Goal: Information Seeking & Learning: Learn about a topic

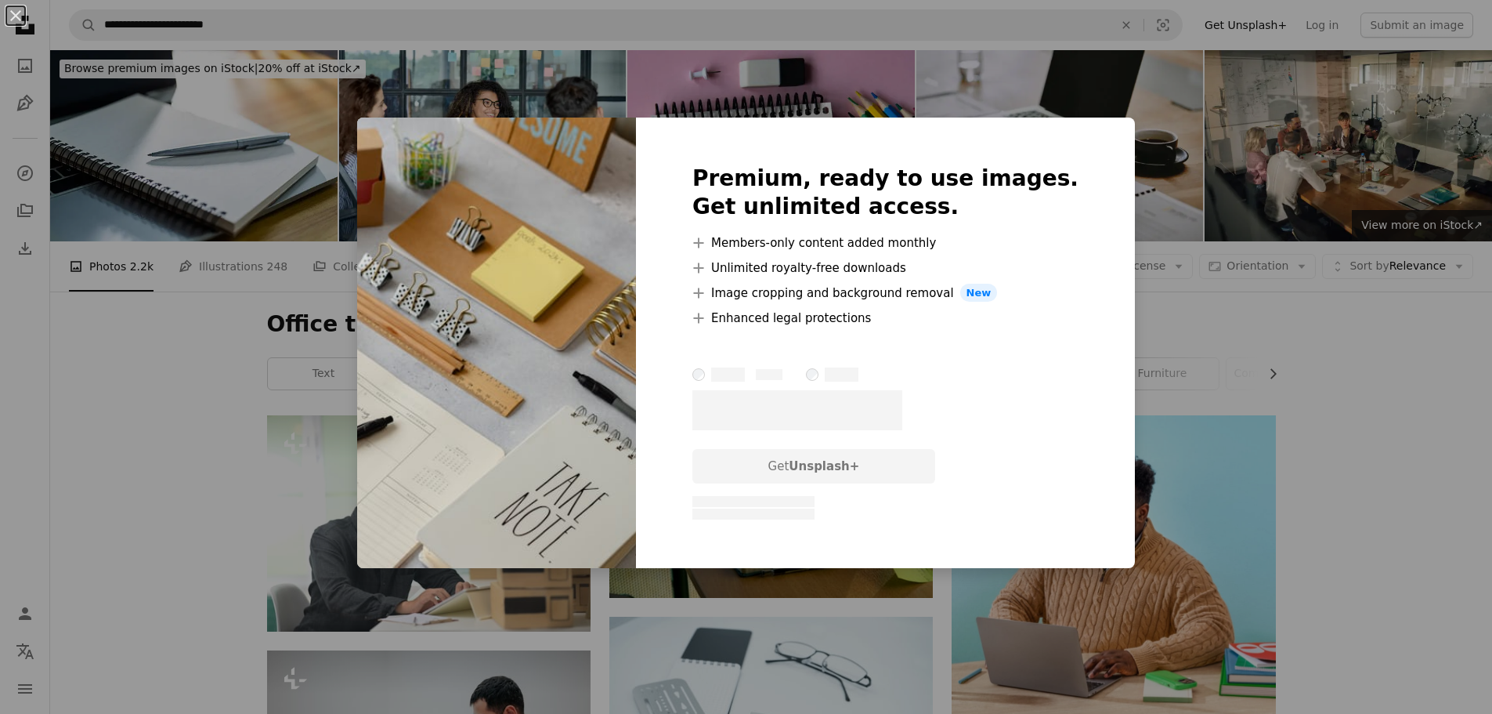
scroll to position [1488, 0]
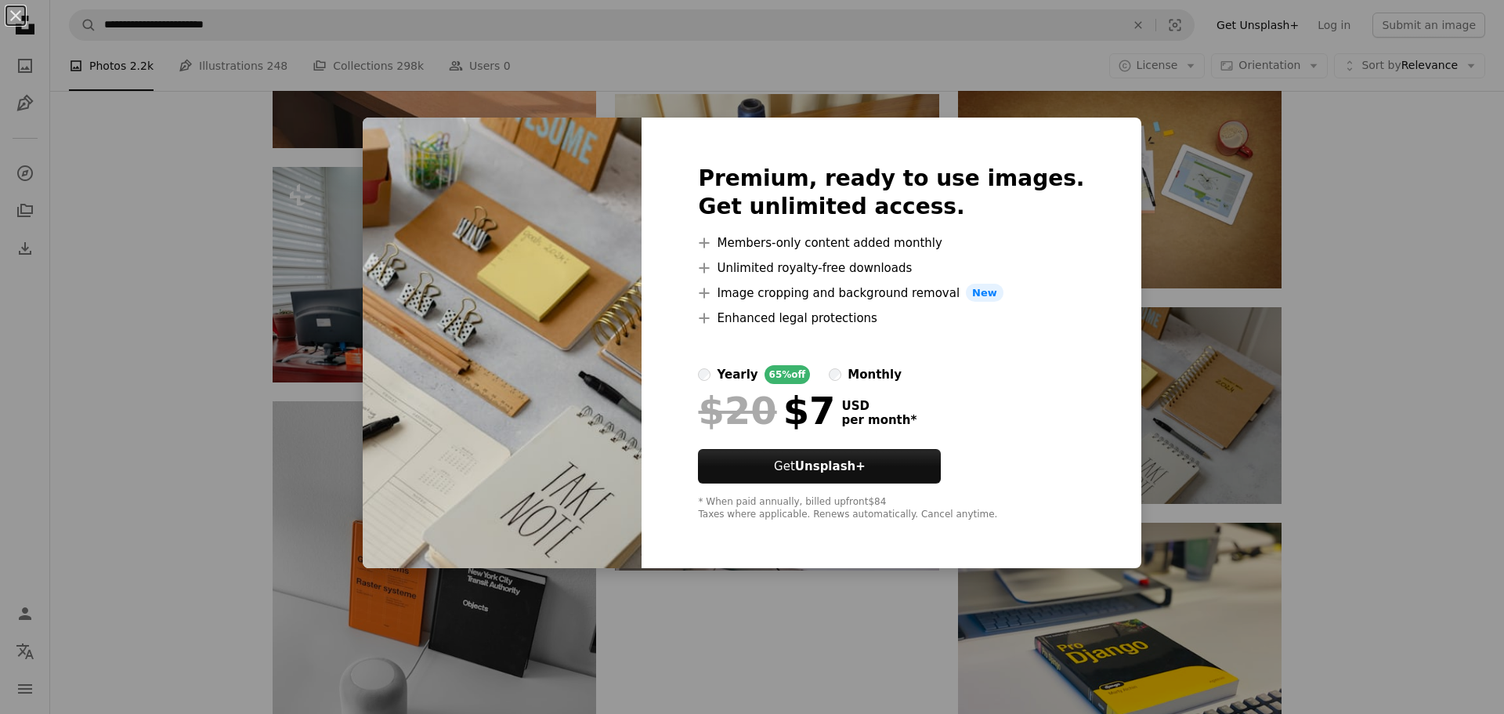
click at [1370, 171] on div "An X shape Premium, ready to use images. Get unlimited access. A plus sign Memb…" at bounding box center [752, 357] width 1504 height 714
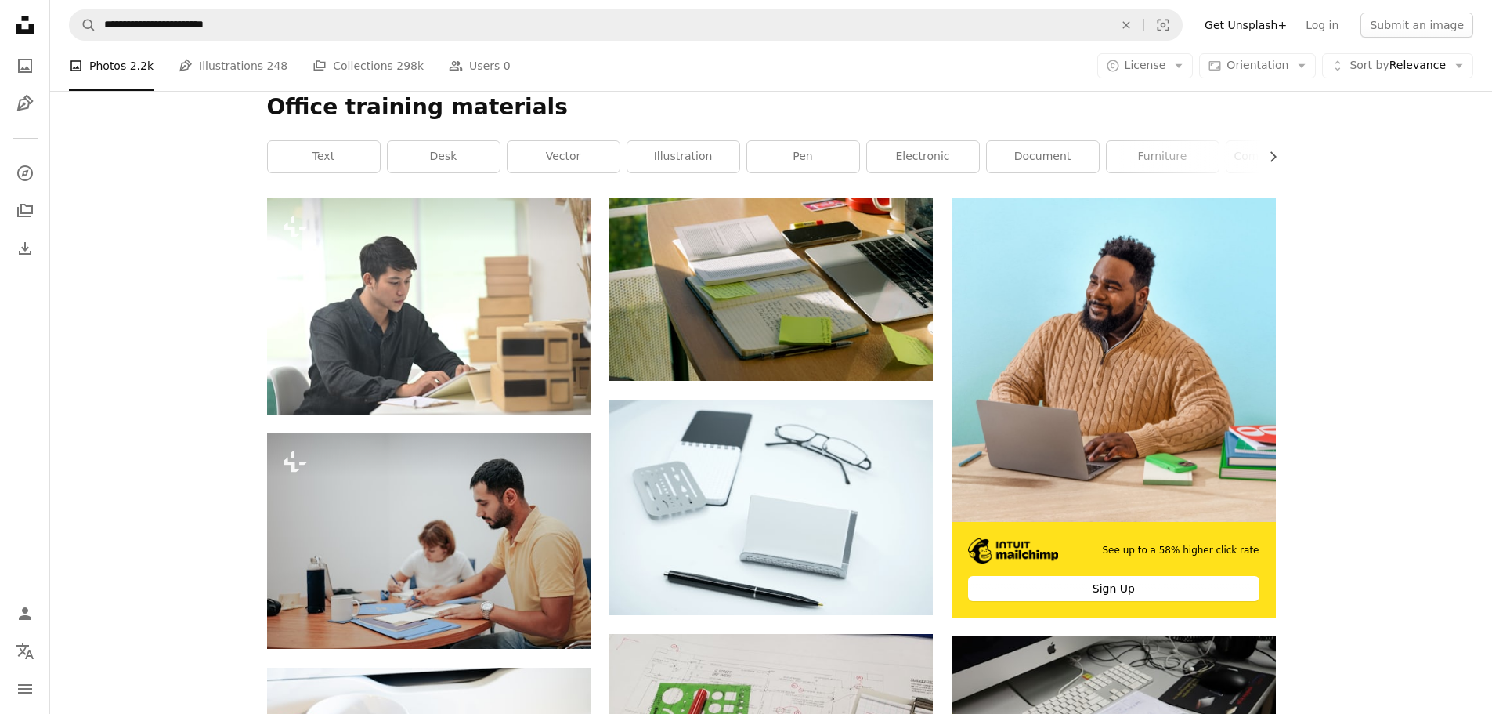
scroll to position [157, 0]
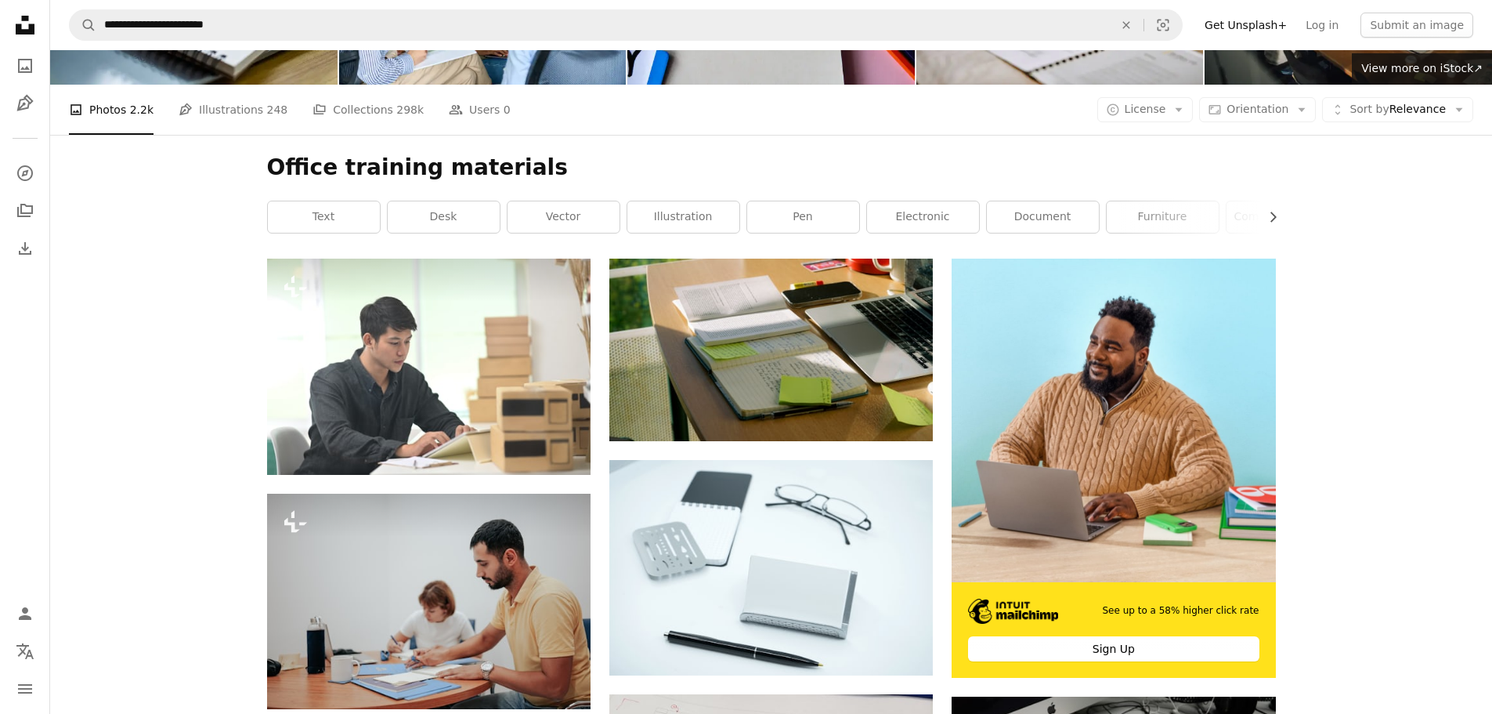
click at [542, 174] on h1 "Office training materials" at bounding box center [771, 168] width 1009 height 28
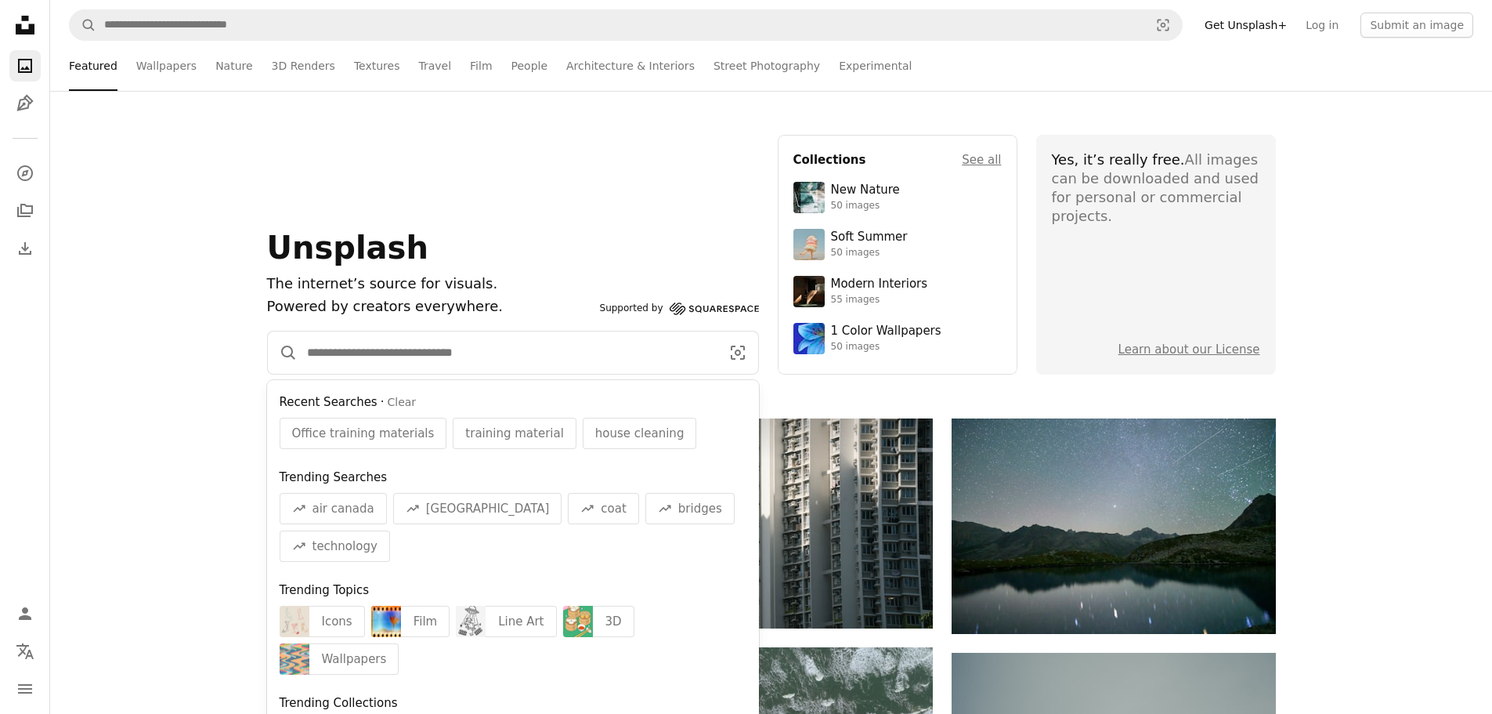
click at [484, 359] on input "Find visuals sitewide" at bounding box center [508, 352] width 420 height 42
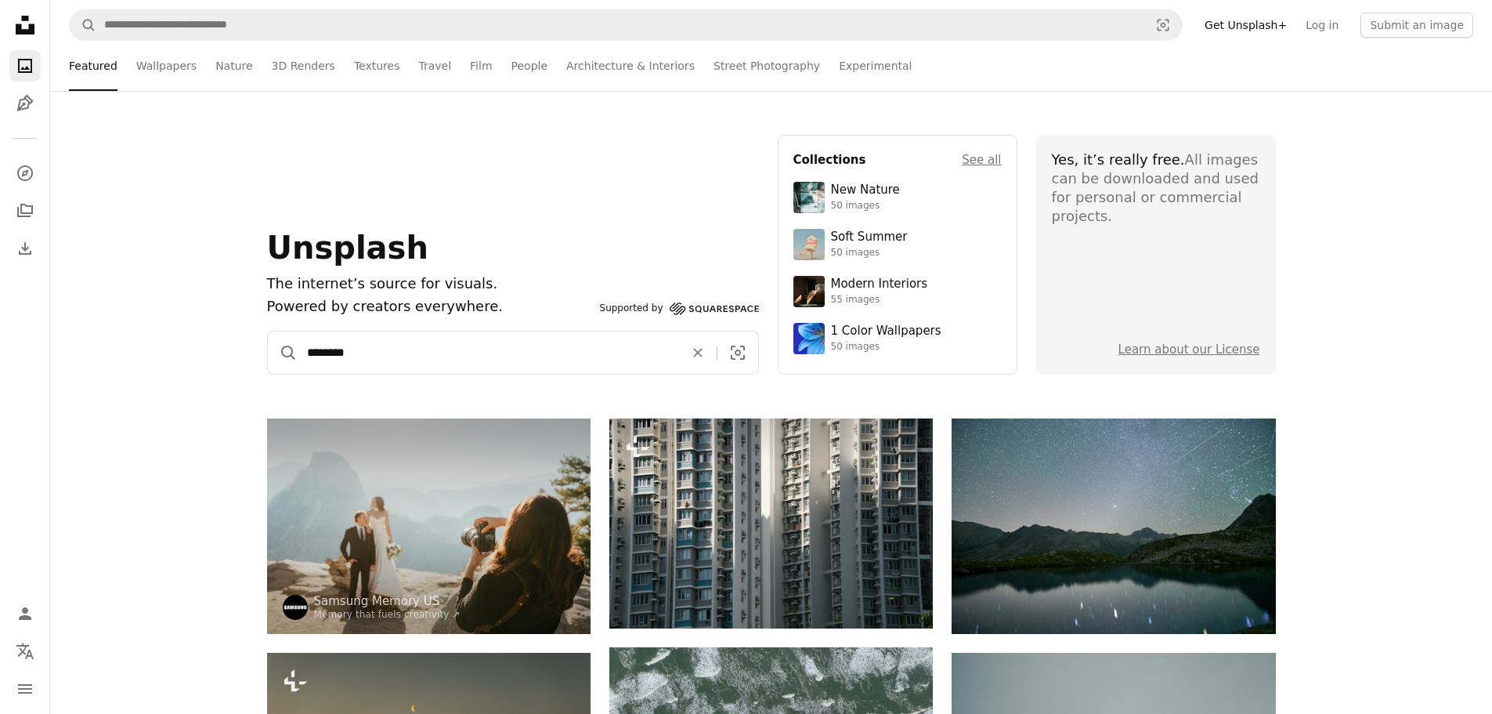
type input "********"
click at [268, 331] on button "A magnifying glass" at bounding box center [283, 352] width 30 height 42
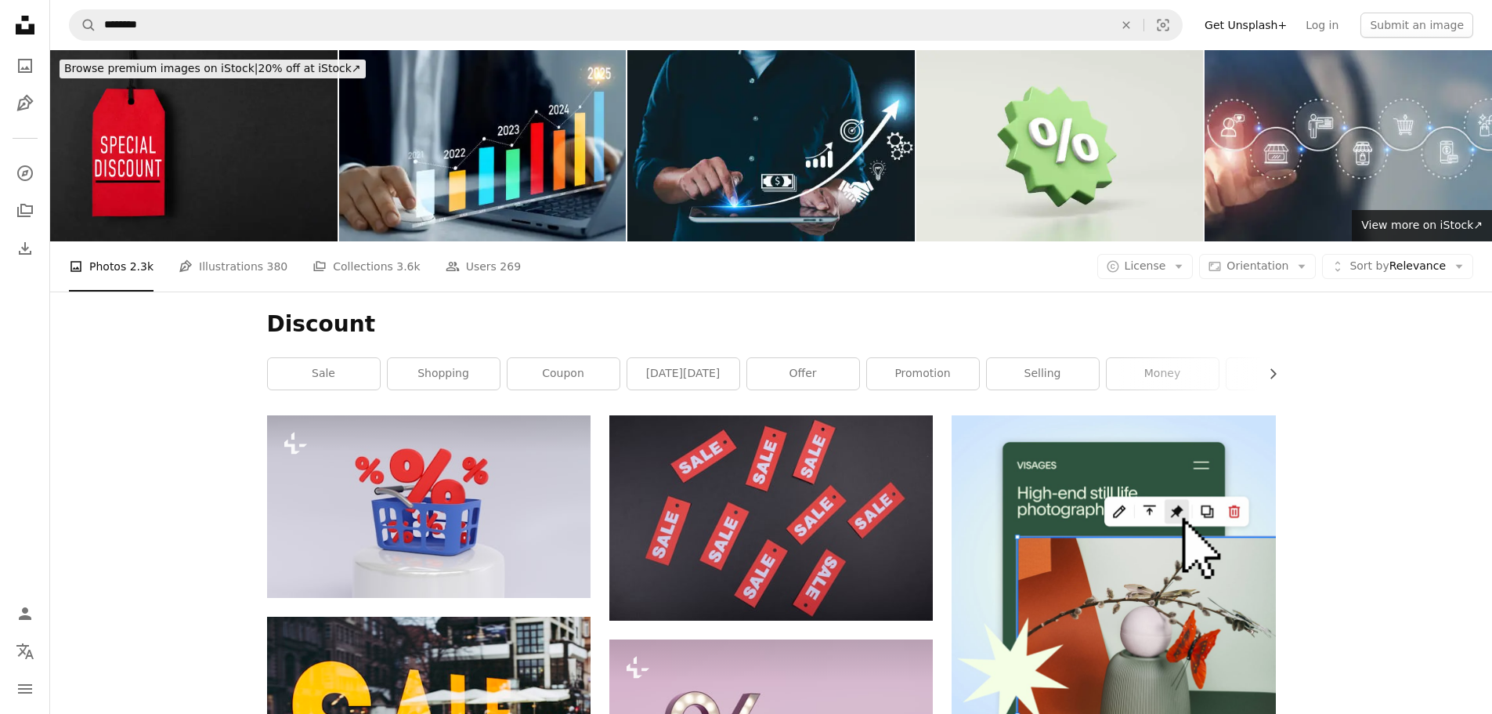
click at [609, 314] on h1 "Discount" at bounding box center [771, 324] width 1009 height 28
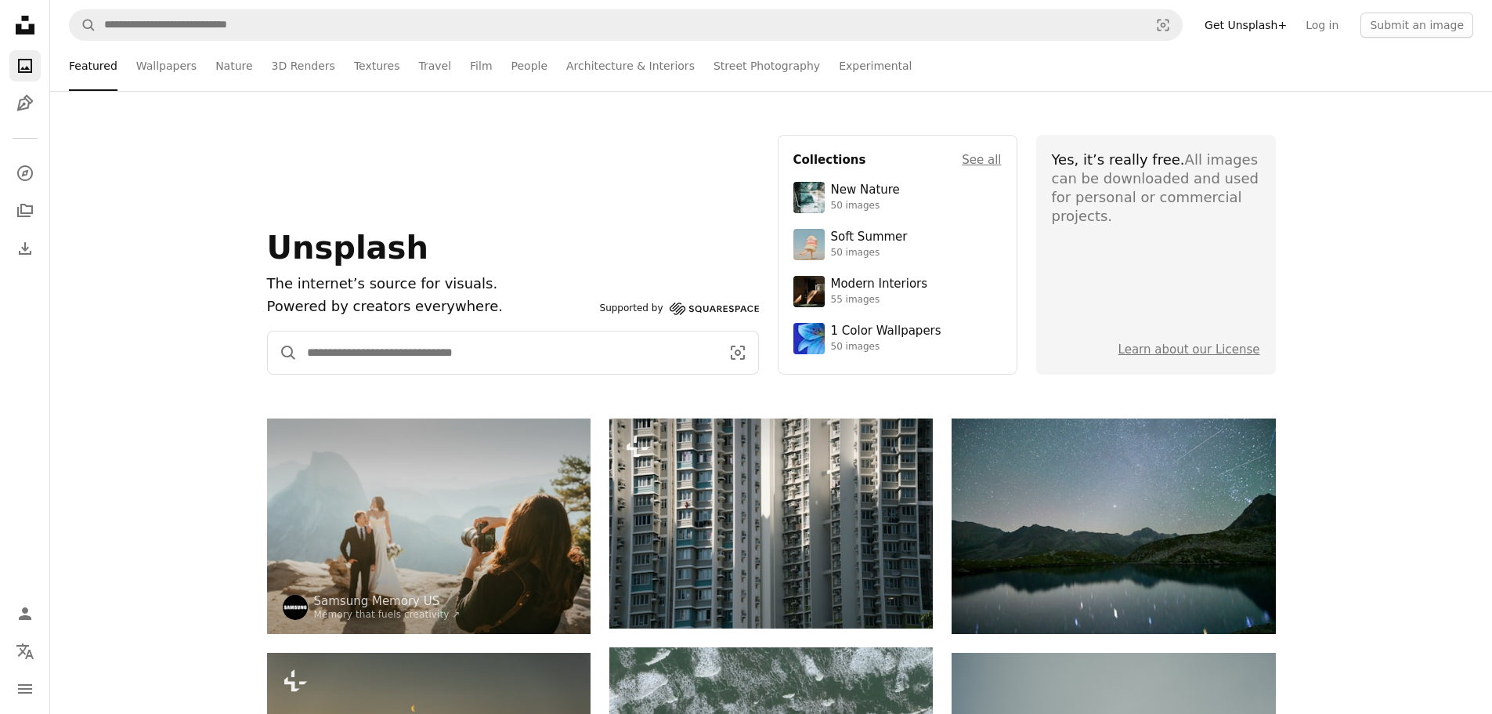
click at [317, 333] on input "Find visuals sitewide" at bounding box center [508, 352] width 420 height 42
type input "**********"
click button "A magnifying glass" at bounding box center [283, 352] width 30 height 42
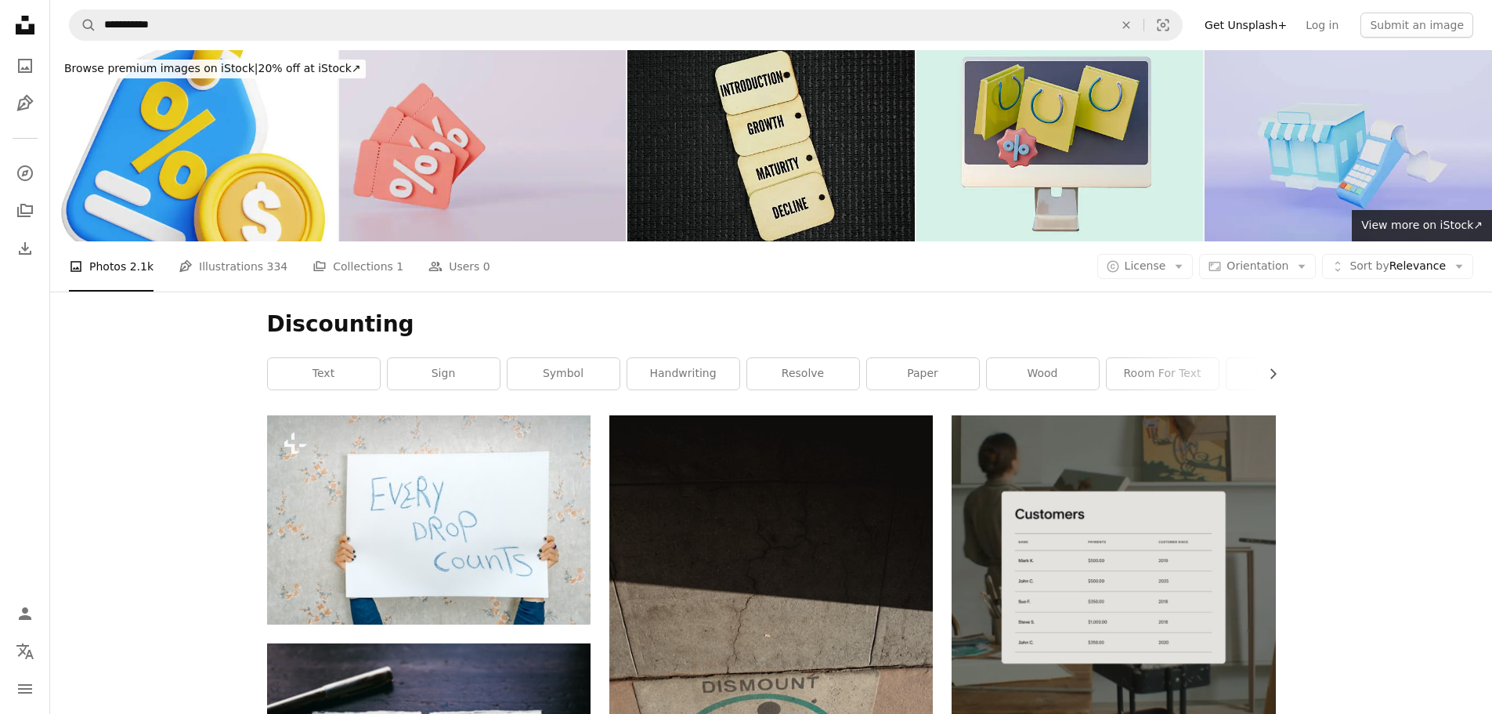
click at [438, 320] on h1 "Discounting" at bounding box center [771, 324] width 1009 height 28
click at [390, 329] on h1 "Discounting" at bounding box center [771, 324] width 1009 height 28
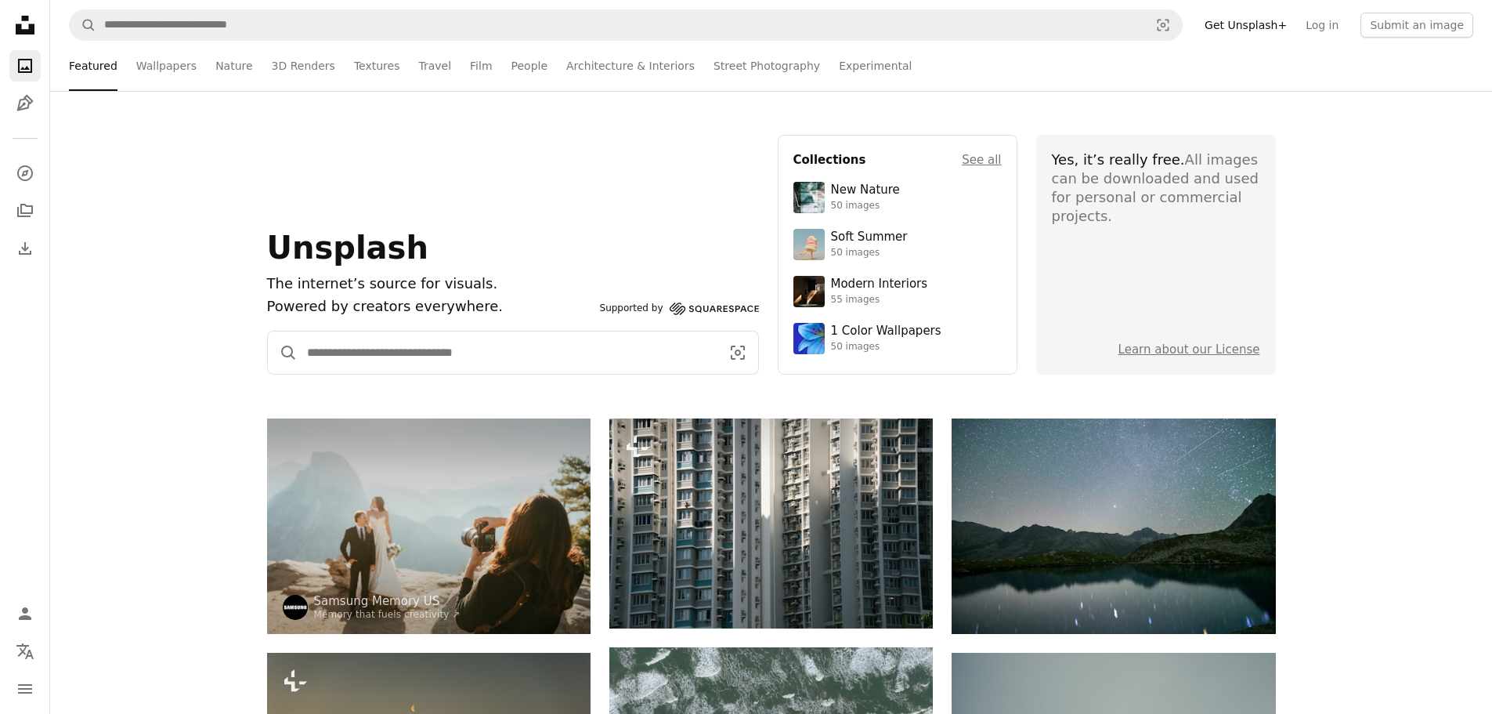
click at [342, 355] on input "Find visuals sitewide" at bounding box center [508, 352] width 420 height 42
type input "**********"
click button "A magnifying glass" at bounding box center [283, 352] width 30 height 42
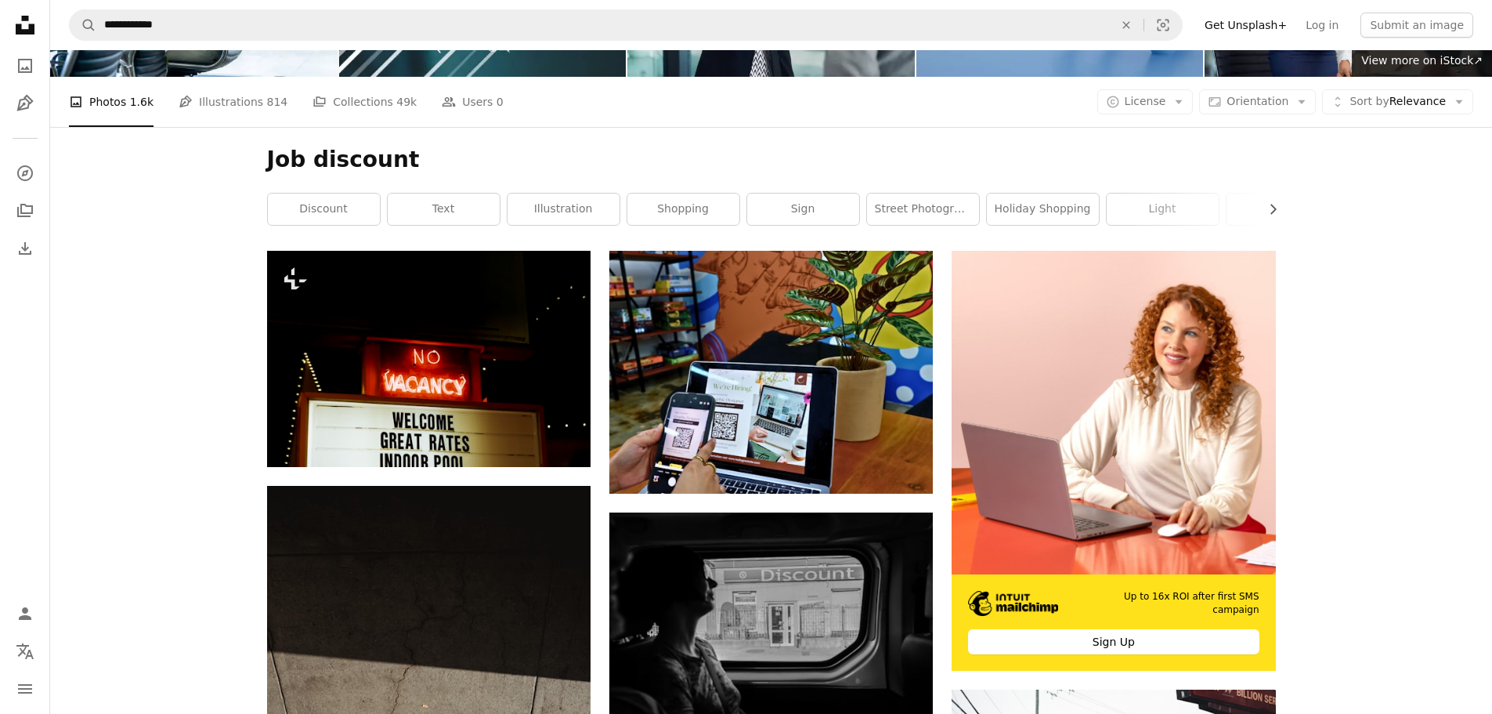
scroll to position [78, 0]
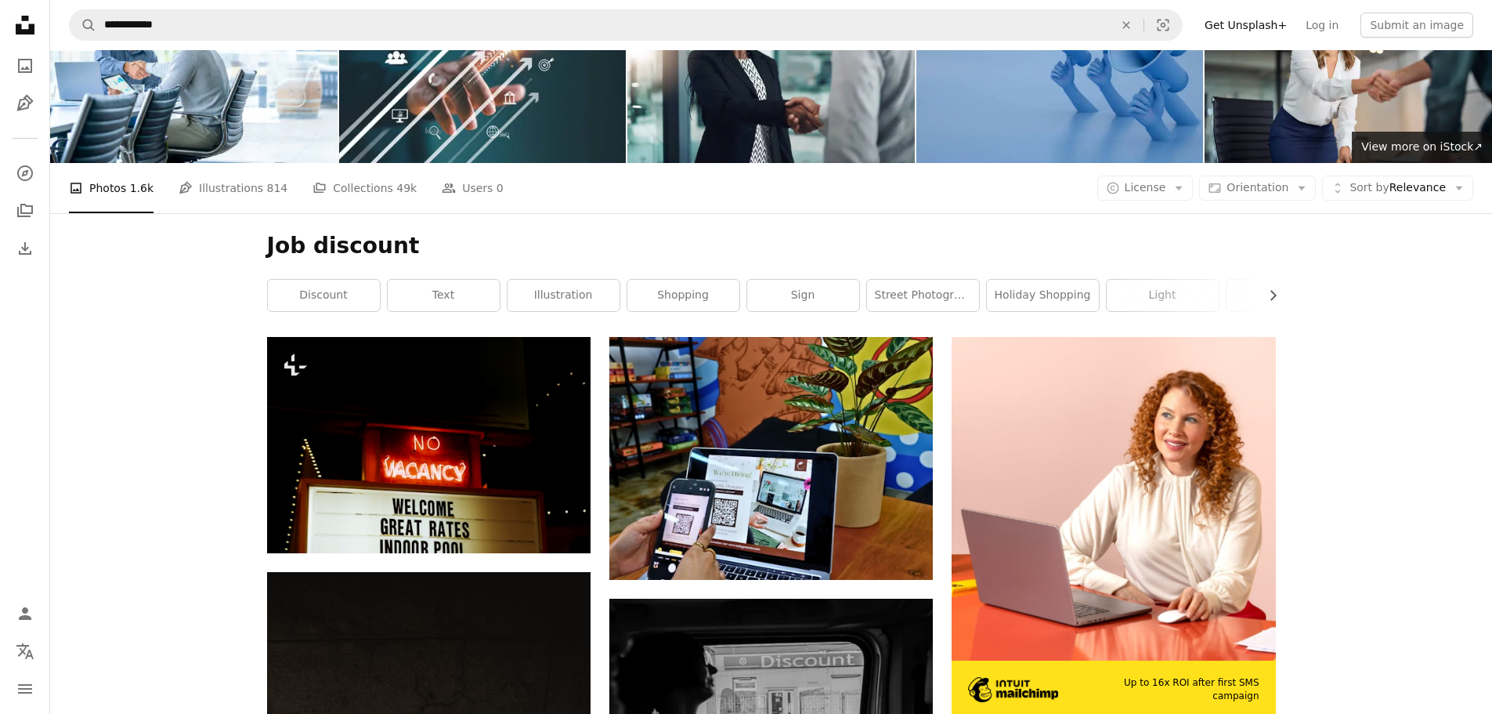
click at [415, 242] on h1 "Job discount" at bounding box center [771, 246] width 1009 height 28
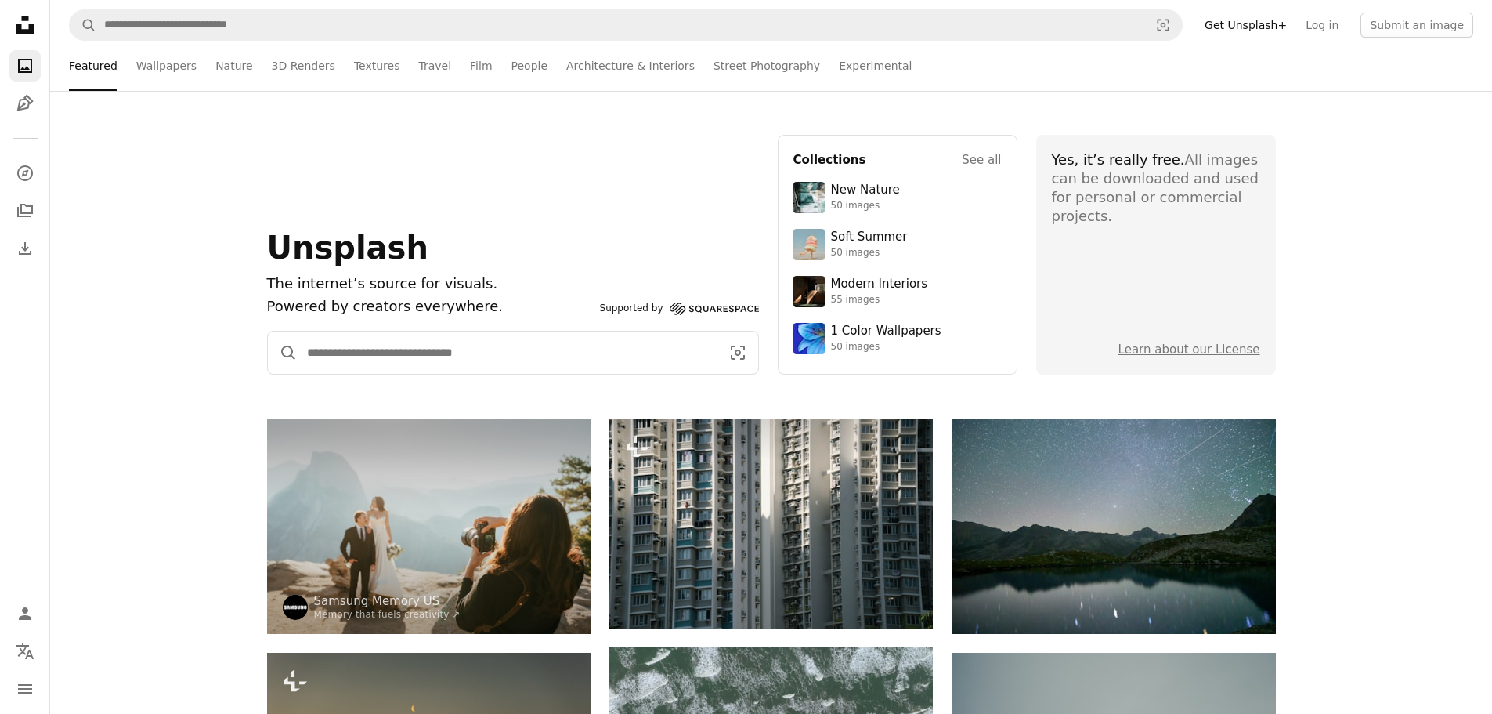
click at [362, 352] on input "Find visuals sitewide" at bounding box center [508, 352] width 420 height 42
type input "*********"
click at [268, 331] on button "A magnifying glass" at bounding box center [283, 352] width 30 height 42
